Goal: Find contact information: Find contact information

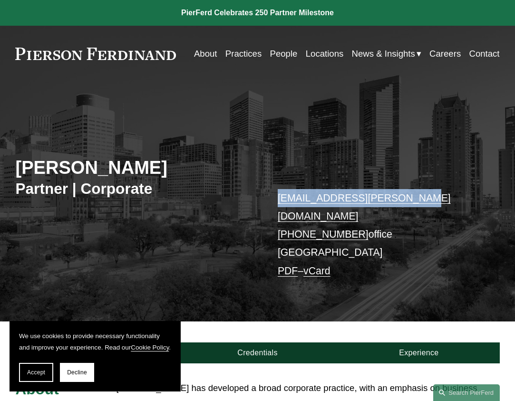
drag, startPoint x: 417, startPoint y: 199, endPoint x: 270, endPoint y: 198, distance: 146.5
click at [270, 198] on div "Will Stafford Partner | Corporate will.stafford@pierferd.com +1.832.460.8143 of…" at bounding box center [257, 218] width 515 height 206
copy link "will.stafford@pierferd.com"
click at [484, 62] on link "Contact" at bounding box center [484, 54] width 30 height 18
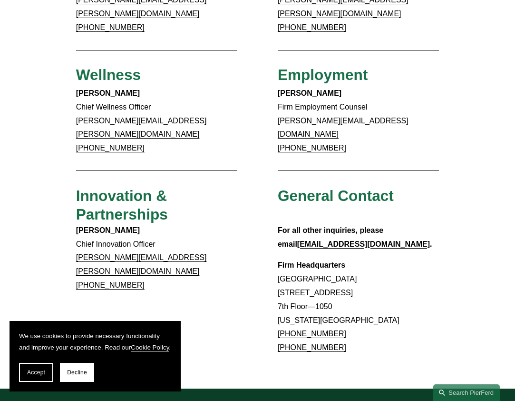
scroll to position [631, 0]
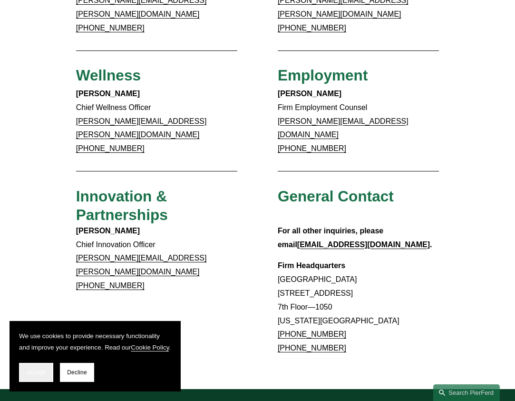
click at [29, 371] on span "Accept" at bounding box center [36, 372] width 18 height 7
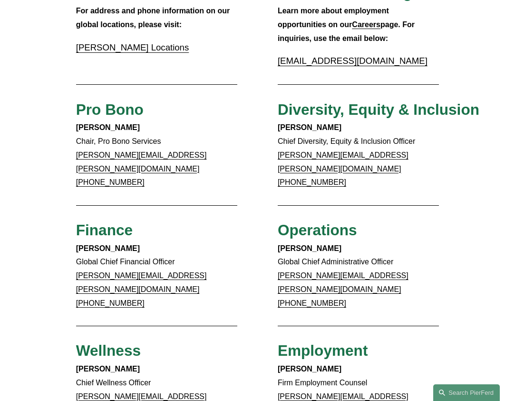
scroll to position [190, 0]
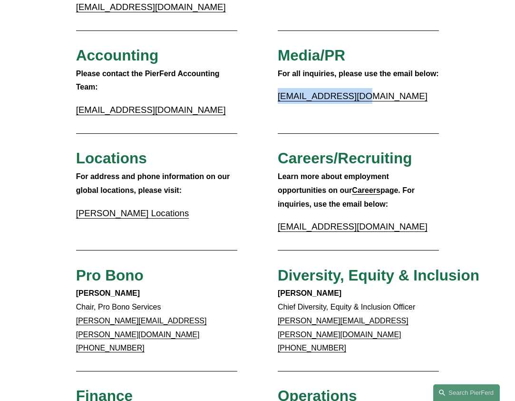
drag, startPoint x: 260, startPoint y: 101, endPoint x: 398, endPoint y: 100, distance: 137.5
click at [398, 100] on div "Client Inquiries For all client inquiries, please use the email below: inquirie…" at bounding box center [257, 369] width 515 height 852
copy link "media@pierferd.com"
click at [283, 217] on div "Learn more about employment opportunities on our Careers page. For inquiries, u…" at bounding box center [358, 202] width 161 height 65
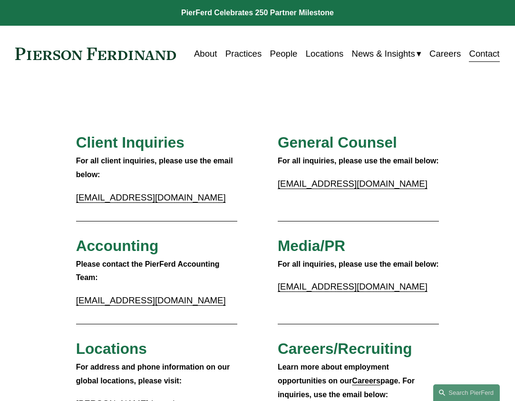
scroll to position [0, 0]
click at [101, 60] on link at bounding box center [95, 54] width 161 height 12
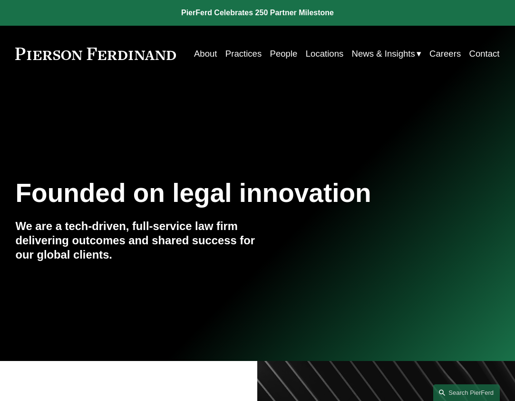
drag, startPoint x: 184, startPoint y: 63, endPoint x: 44, endPoint y: 60, distance: 139.9
click at [47, 62] on div "About Practices People Locations News & Insights News" at bounding box center [257, 54] width 484 height 18
drag, startPoint x: 17, startPoint y: 49, endPoint x: 128, endPoint y: 81, distance: 116.4
click at [122, 81] on div "Skip to Content About Practices People Locations" at bounding box center [257, 54] width 515 height 56
click at [217, 51] on link "About" at bounding box center [205, 54] width 23 height 18
